Goal: Information Seeking & Learning: Learn about a topic

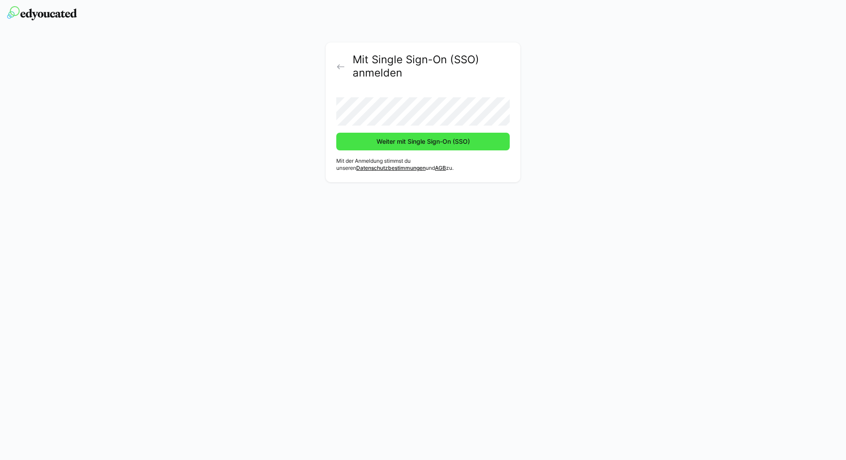
click at [412, 147] on span "Weiter mit Single Sign-On (SSO)" at bounding box center [422, 142] width 173 height 18
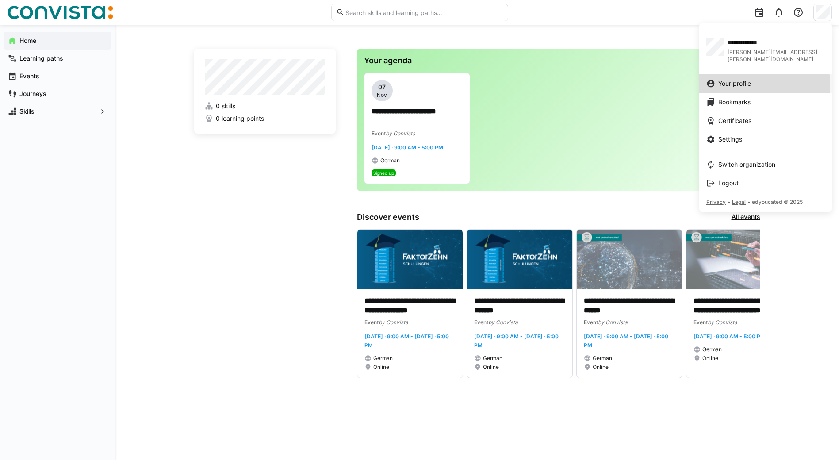
click at [726, 79] on span "Your profile" at bounding box center [734, 83] width 33 height 9
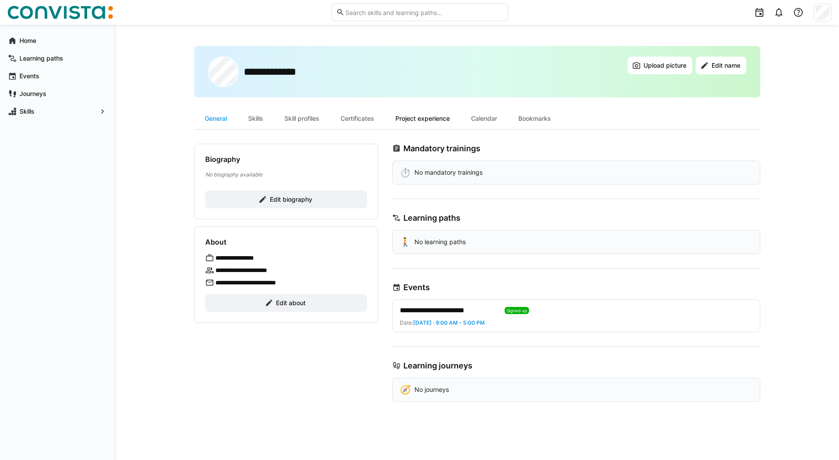
click at [420, 123] on div "Project experience" at bounding box center [423, 118] width 76 height 21
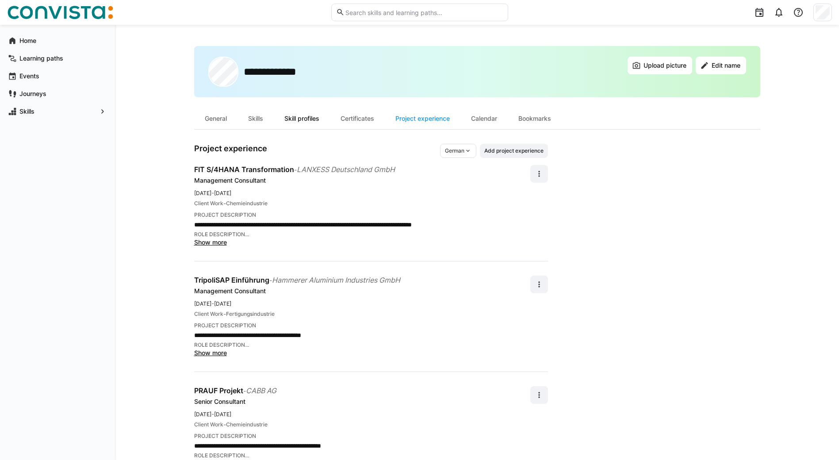
click at [302, 118] on div "Skill profiles" at bounding box center [302, 118] width 56 height 21
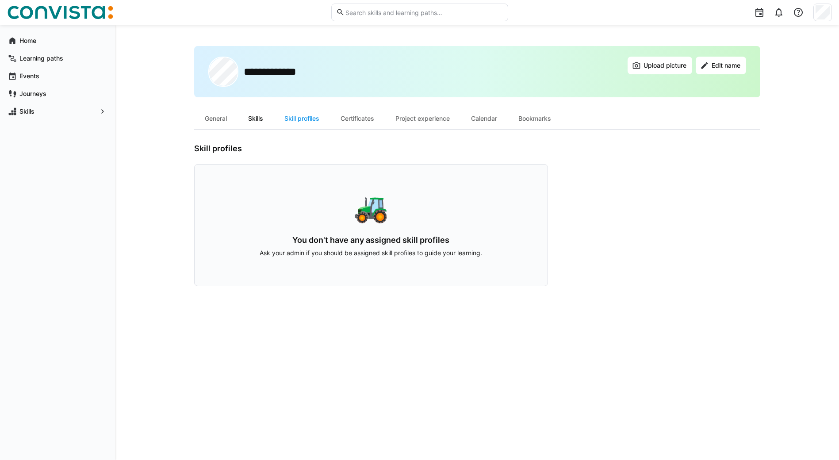
click at [256, 119] on div "Skills" at bounding box center [255, 118] width 36 height 21
click at [215, 117] on div "General" at bounding box center [215, 118] width 43 height 21
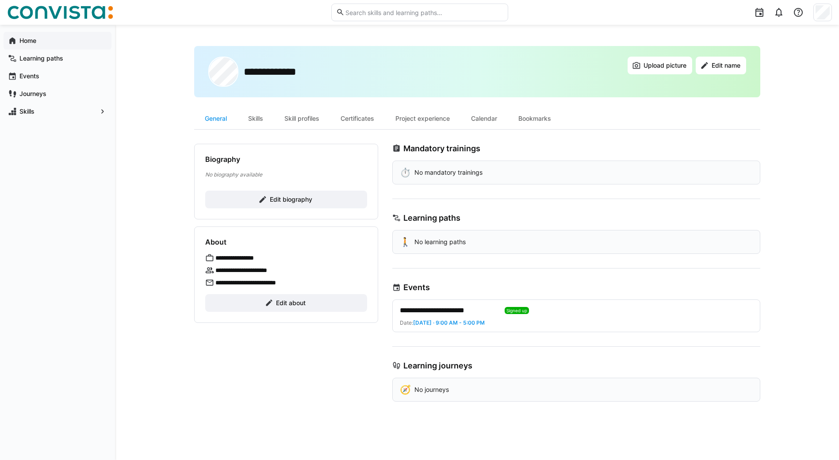
click at [21, 45] on span "Home" at bounding box center [62, 40] width 89 height 9
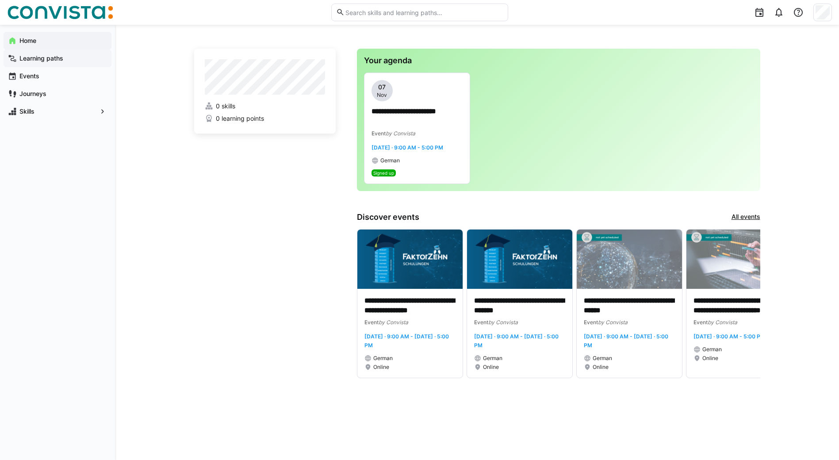
click at [0, 0] on app-navigation-label "Learning paths" at bounding box center [0, 0] width 0 height 0
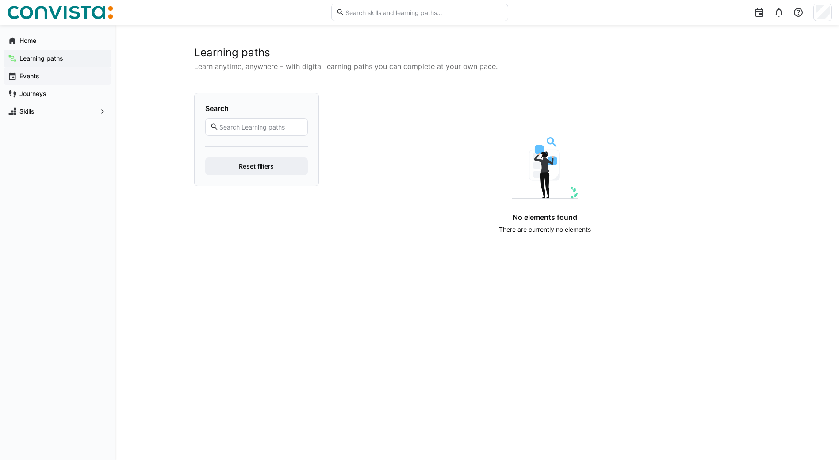
click at [0, 0] on app-navigation-label "Events" at bounding box center [0, 0] width 0 height 0
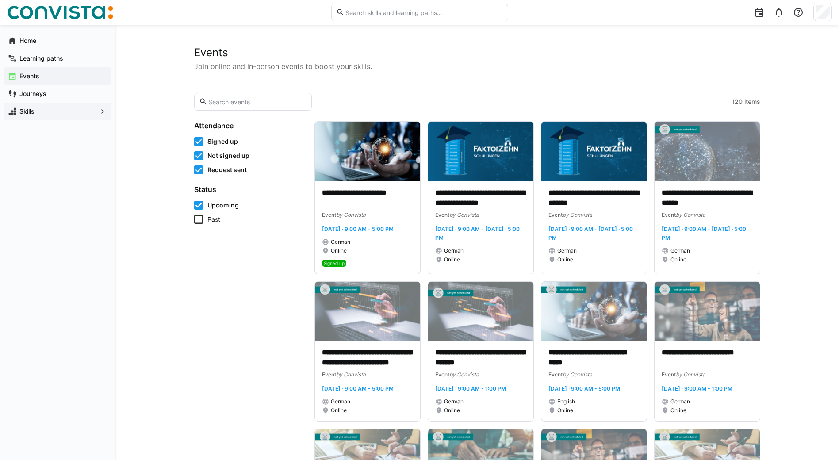
click at [0, 0] on app-navigation-label "Skills" at bounding box center [0, 0] width 0 height 0
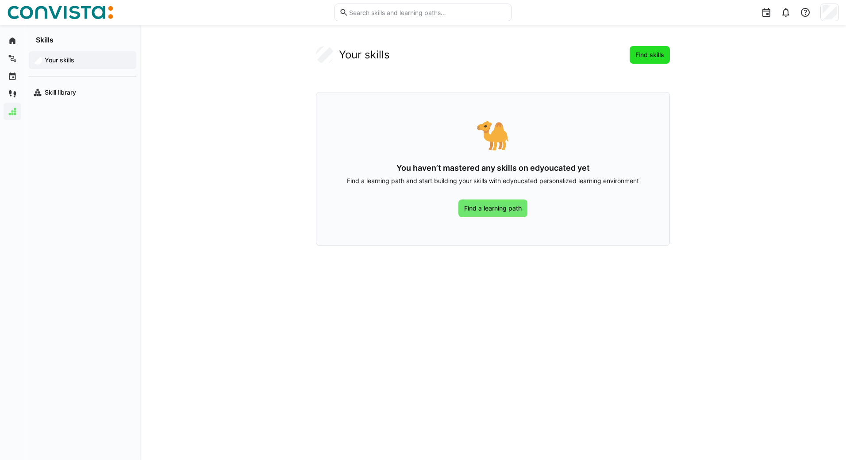
click at [651, 56] on span "Find skills" at bounding box center [649, 54] width 31 height 9
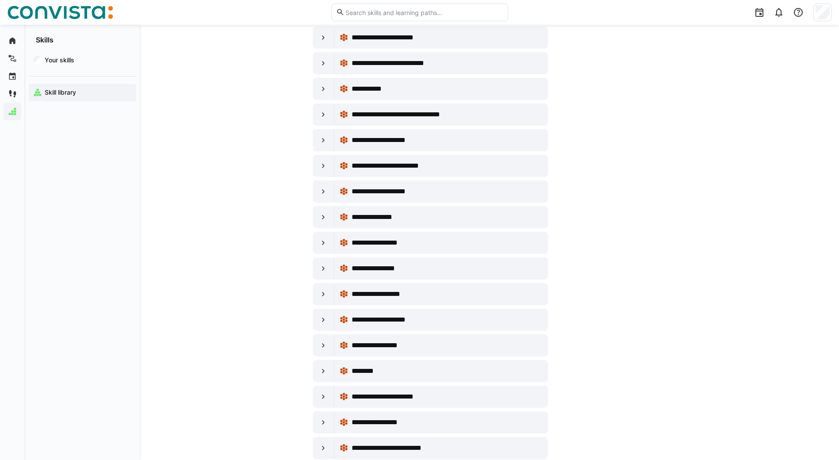
scroll to position [1990, 0]
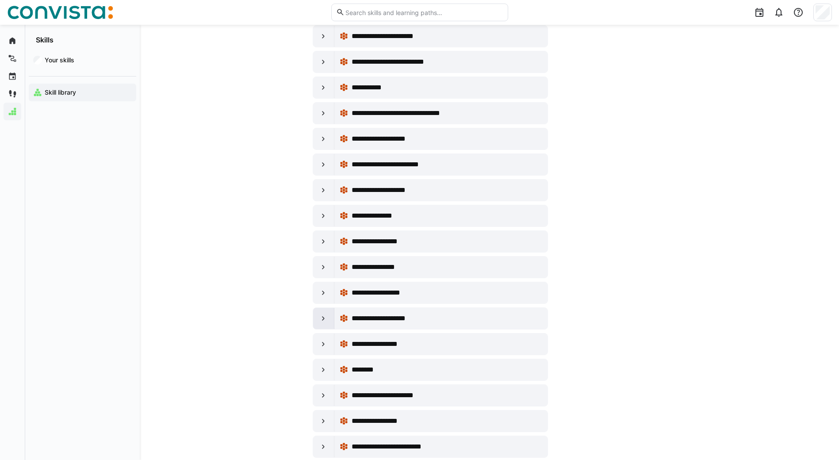
click at [322, 318] on eds-icon at bounding box center [323, 318] width 9 height 9
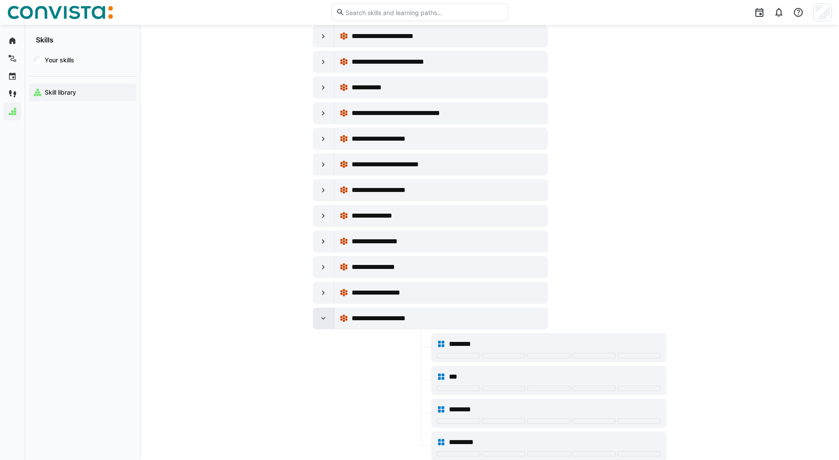
click at [322, 318] on eds-icon at bounding box center [323, 318] width 9 height 9
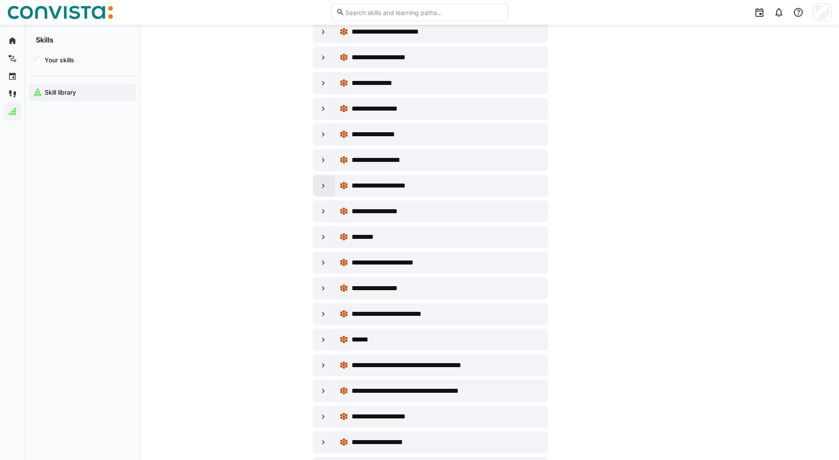
scroll to position [2167, 0]
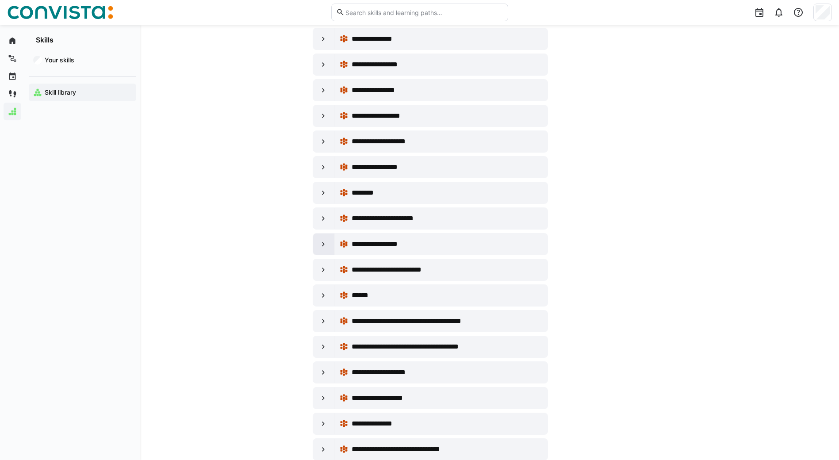
click at [324, 244] on eds-icon at bounding box center [323, 244] width 9 height 9
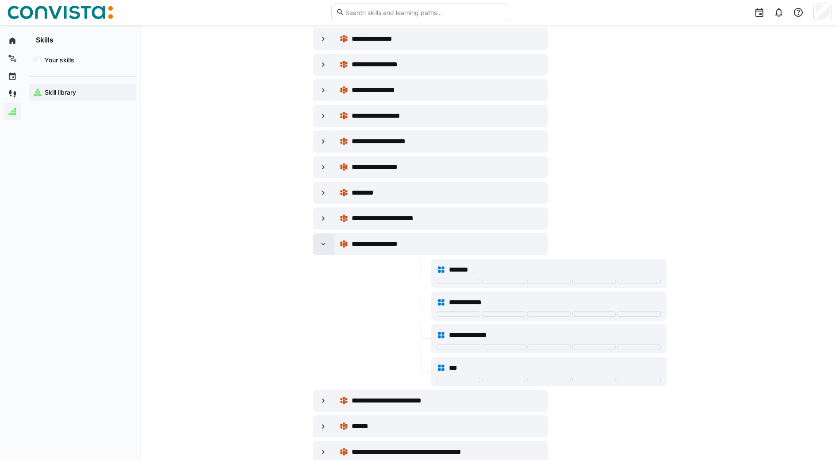
click at [323, 244] on eds-icon at bounding box center [323, 244] width 9 height 9
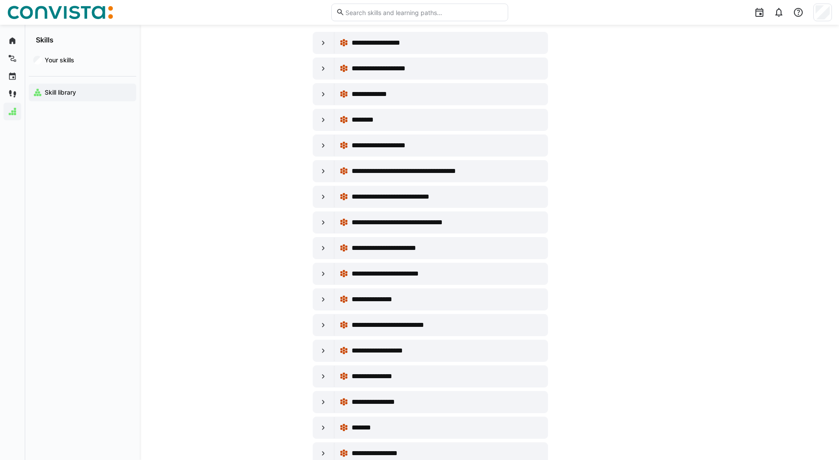
scroll to position [0, 0]
